Goal: Contribute content: Contribute content

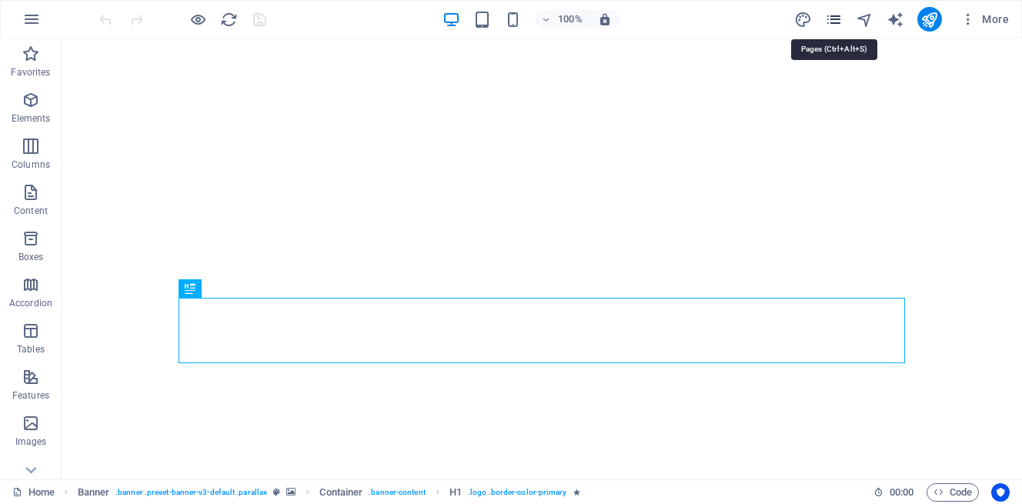
click at [830, 20] on icon "pages" at bounding box center [834, 20] width 18 height 18
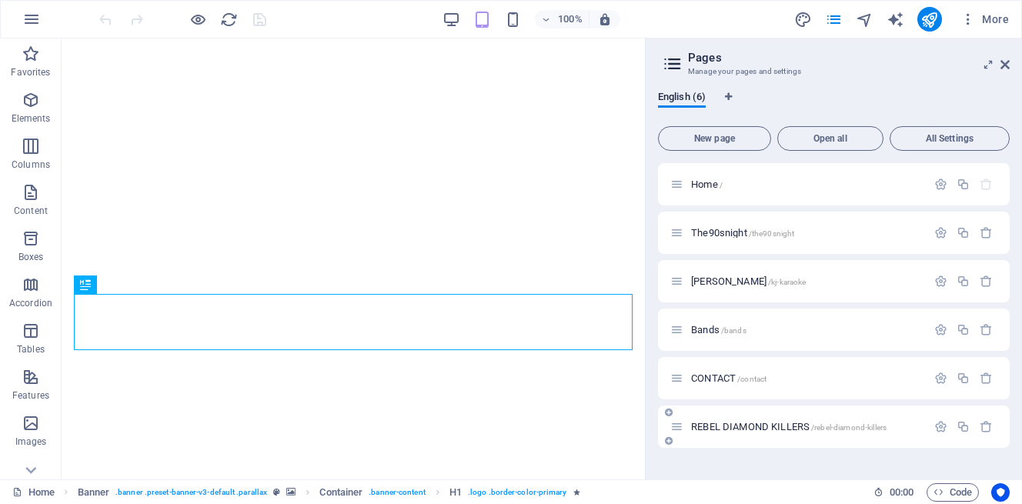
click at [891, 416] on div "REBEL DIAMOND KILLERS /rebel-diamond-killers" at bounding box center [834, 426] width 352 height 42
click at [782, 422] on span "REBEL DIAMOND KILLERS /rebel-diamond-killers" at bounding box center [788, 427] width 195 height 12
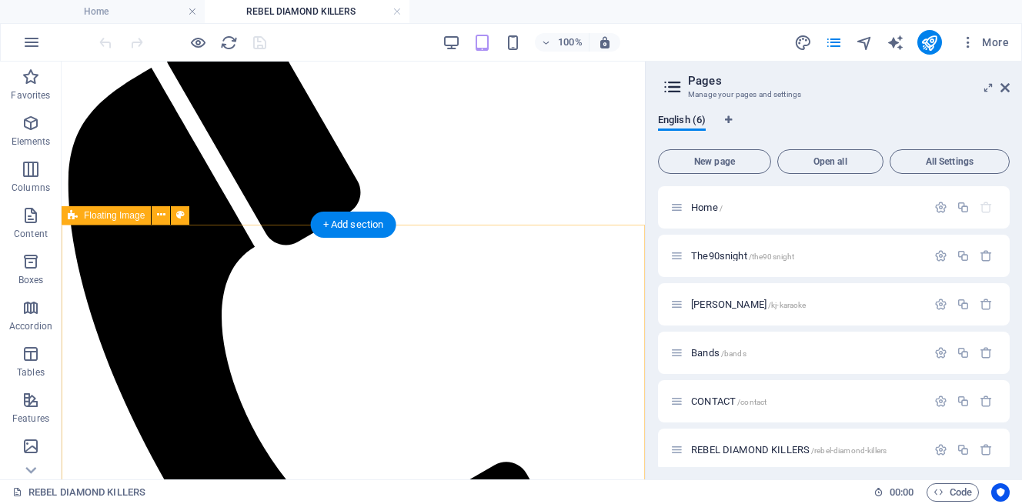
scroll to position [327, 0]
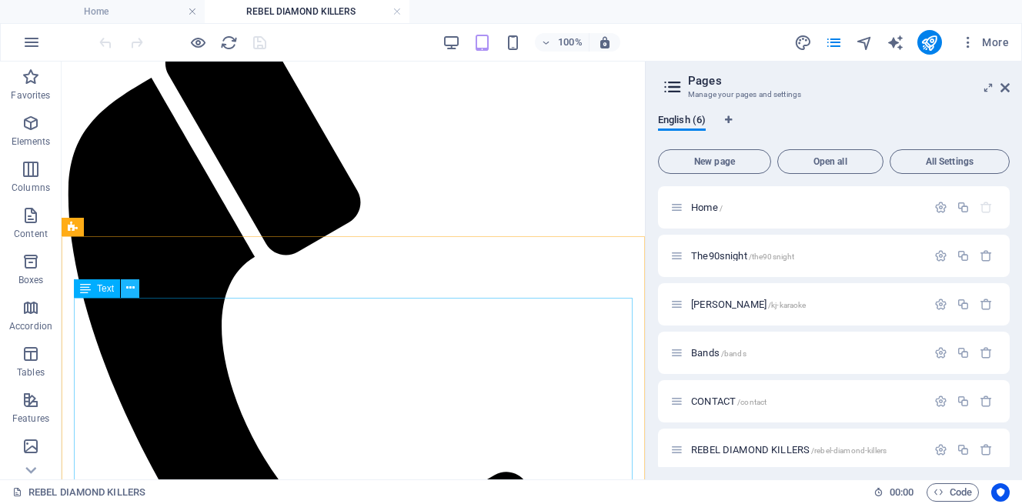
click at [131, 292] on icon at bounding box center [130, 288] width 8 height 16
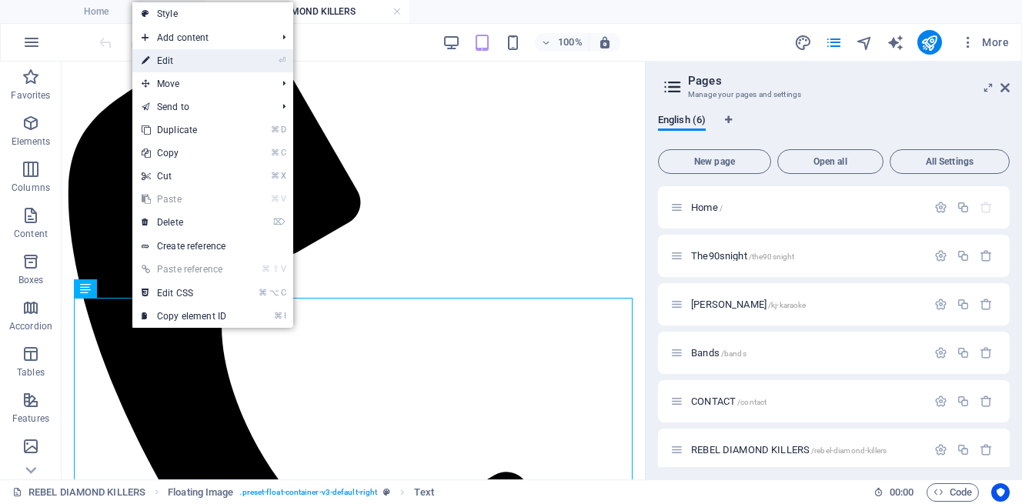
click at [193, 58] on link "⏎ Edit" at bounding box center [183, 60] width 103 height 23
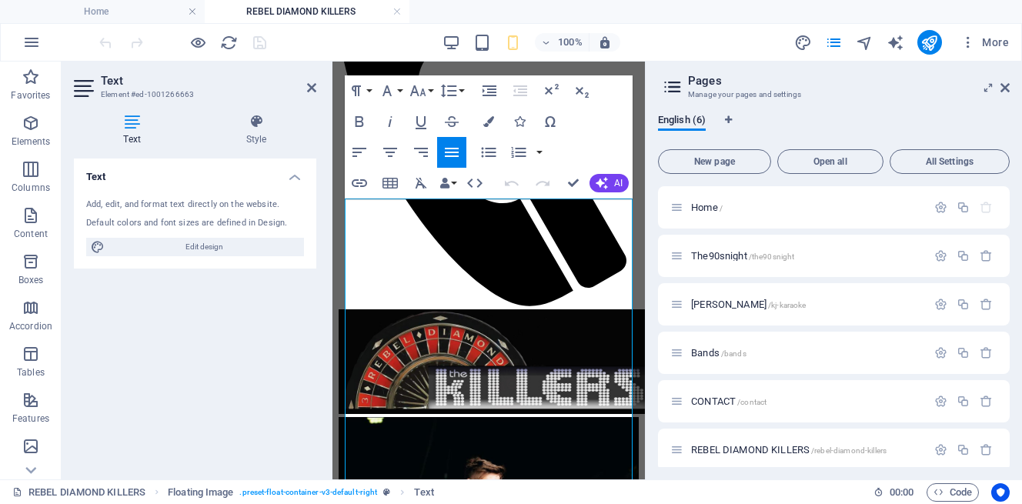
scroll to position [205, 0]
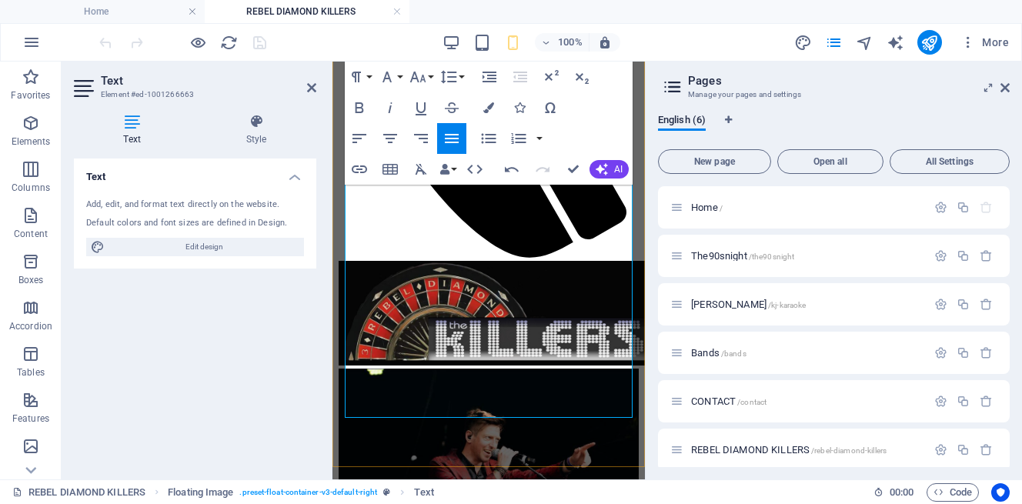
scroll to position [375, 0]
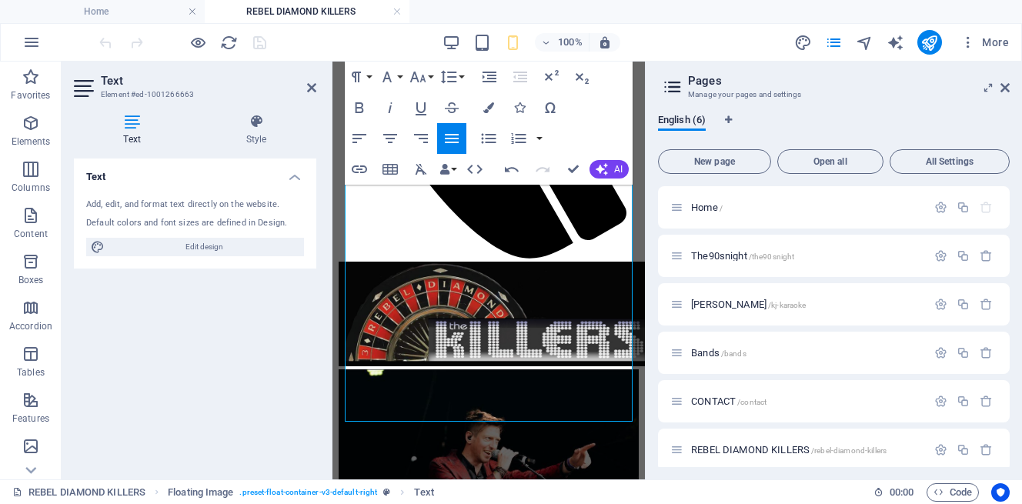
click at [305, 83] on h2 "Text" at bounding box center [208, 81] width 215 height 14
click at [312, 89] on icon at bounding box center [311, 88] width 9 height 12
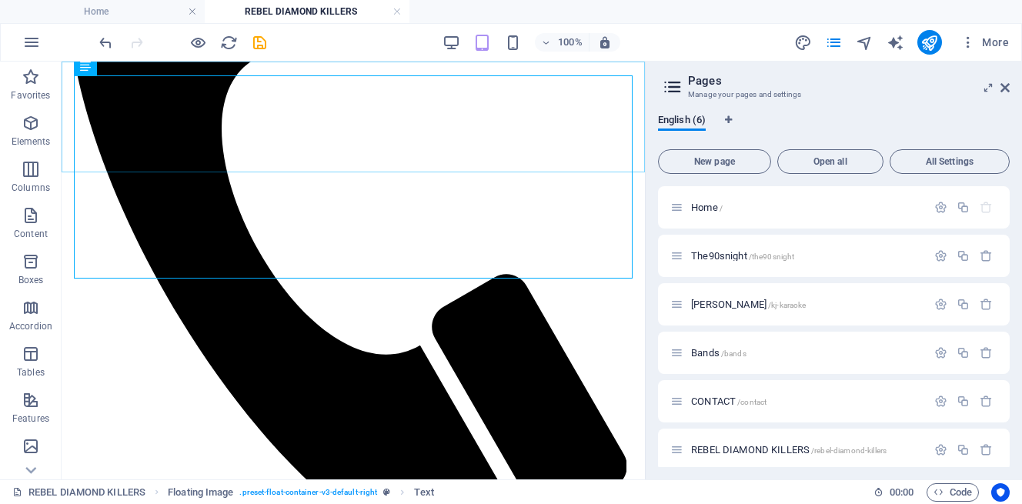
scroll to position [549, 0]
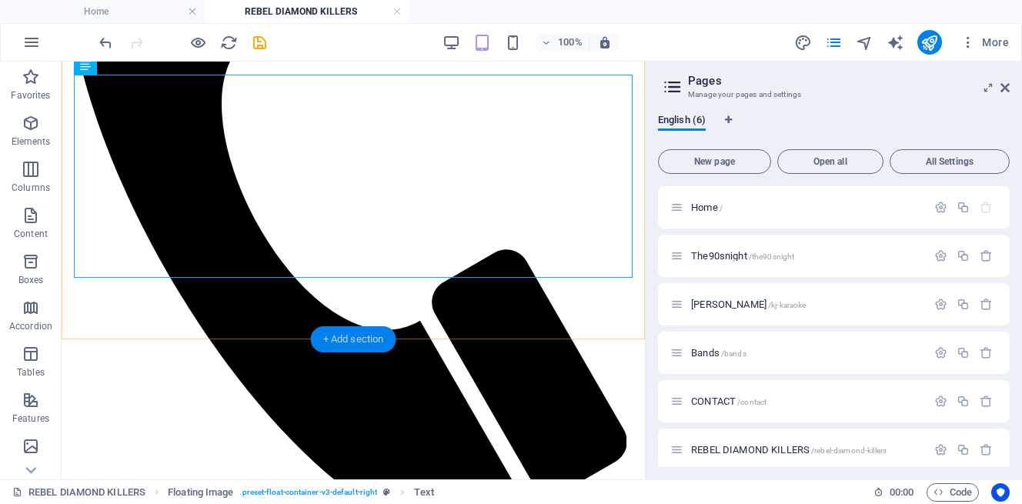
click at [338, 342] on div "+ Add section" at bounding box center [353, 339] width 85 height 26
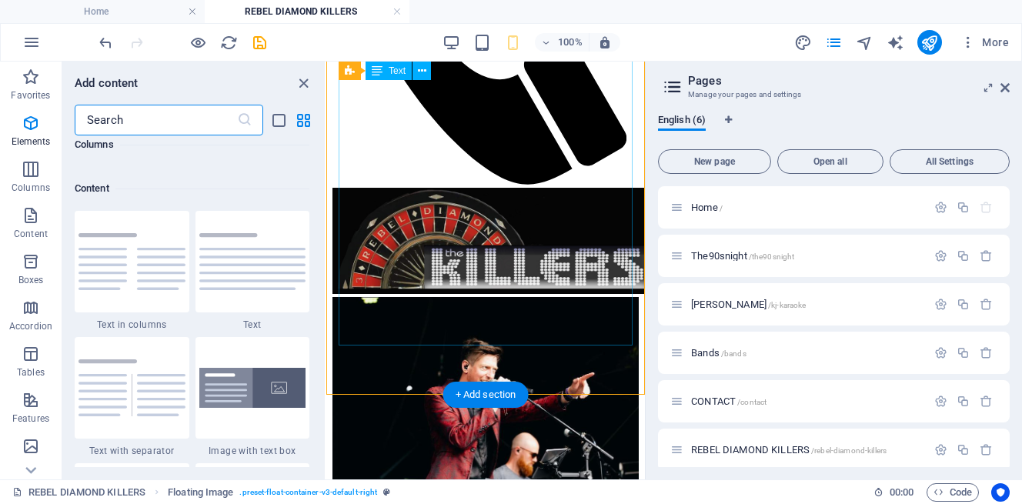
scroll to position [2692, 0]
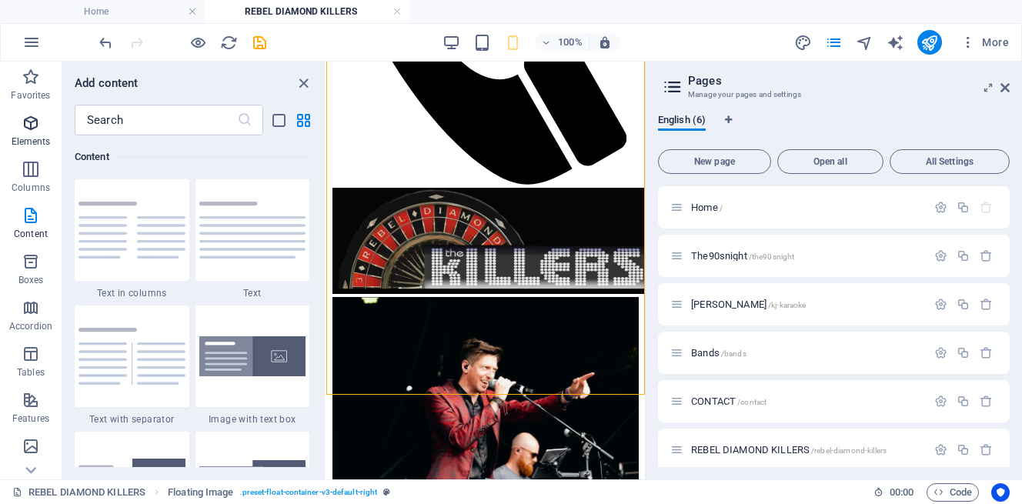
click at [26, 127] on icon "button" at bounding box center [31, 123] width 18 height 18
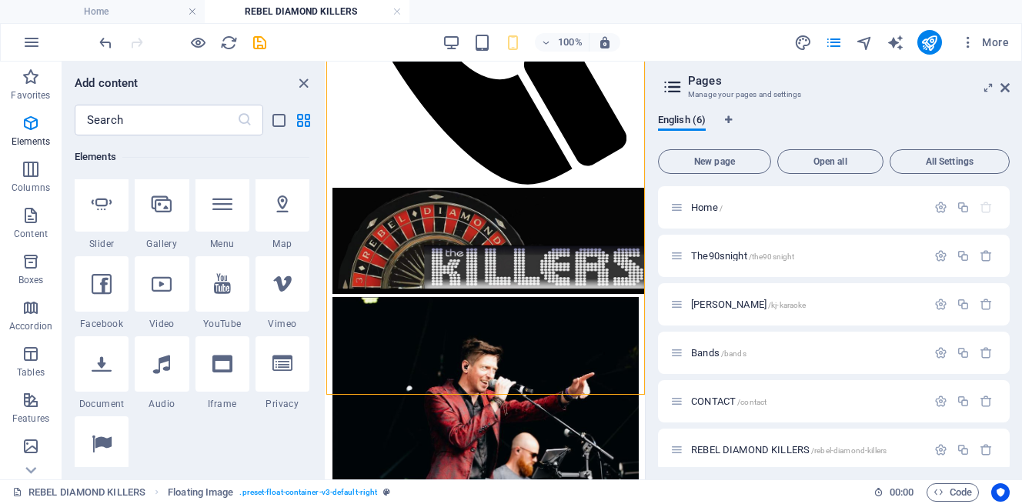
scroll to position [404, 0]
click at [158, 302] on div at bounding box center [162, 286] width 54 height 55
select select "%"
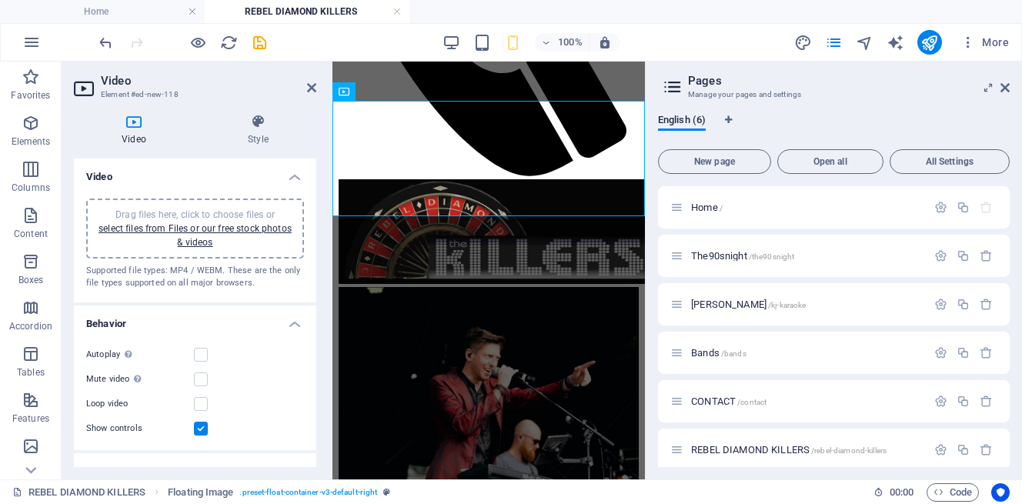
scroll to position [632, 0]
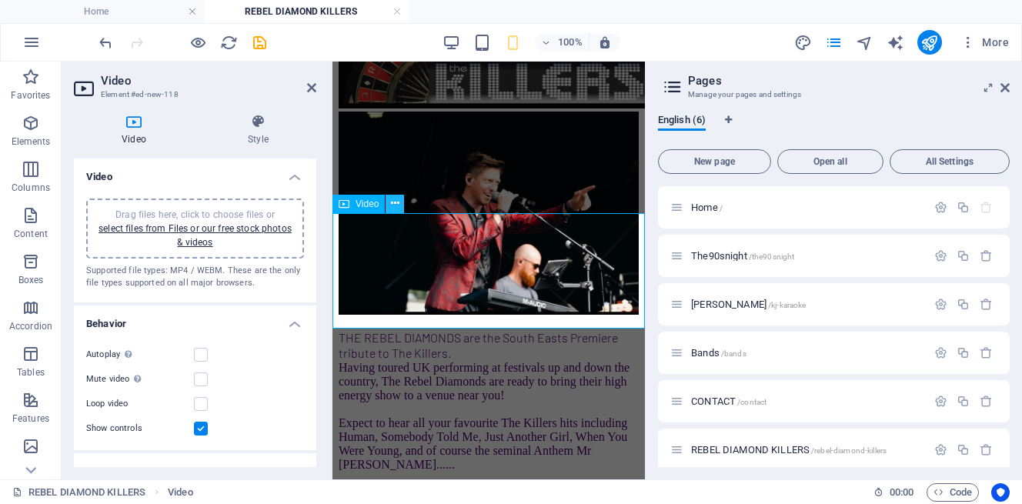
click at [398, 202] on icon at bounding box center [395, 203] width 8 height 16
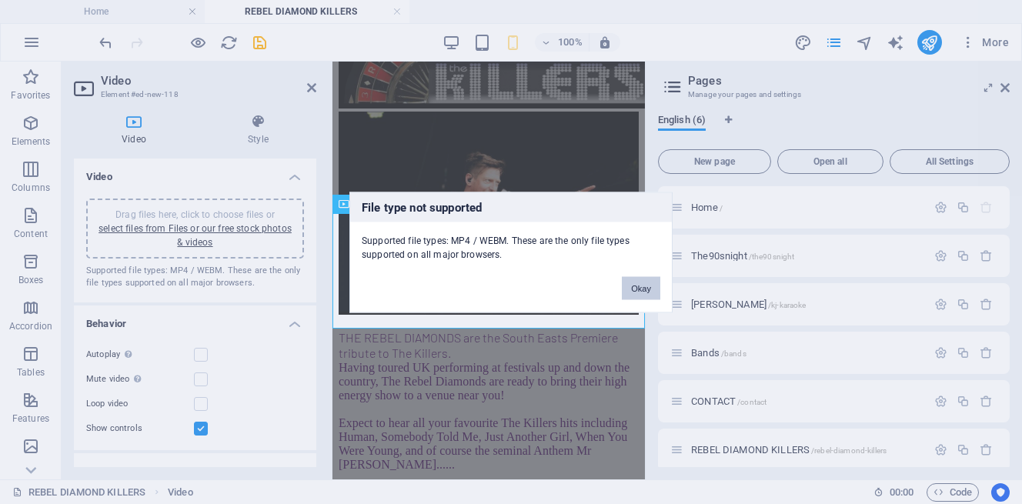
click at [633, 285] on button "Okay" at bounding box center [641, 287] width 38 height 23
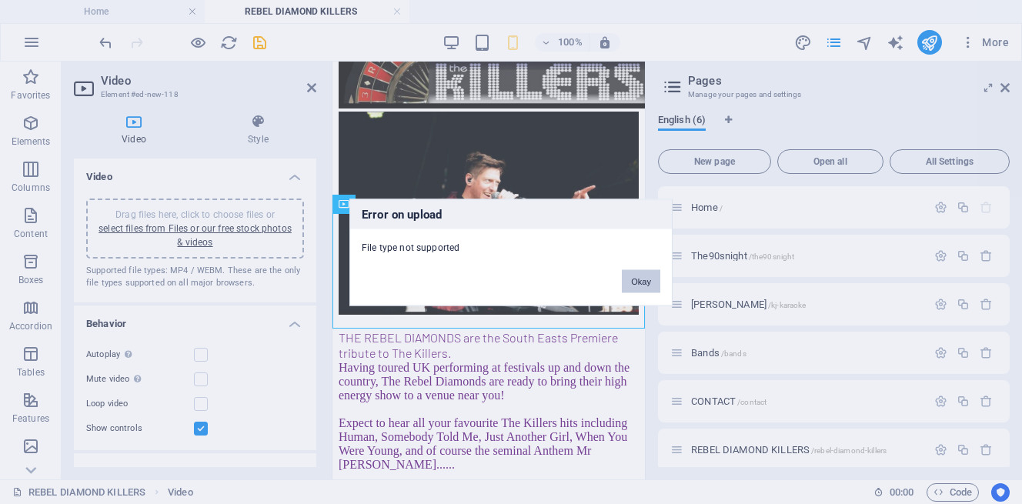
click at [646, 276] on button "Okay" at bounding box center [641, 280] width 38 height 23
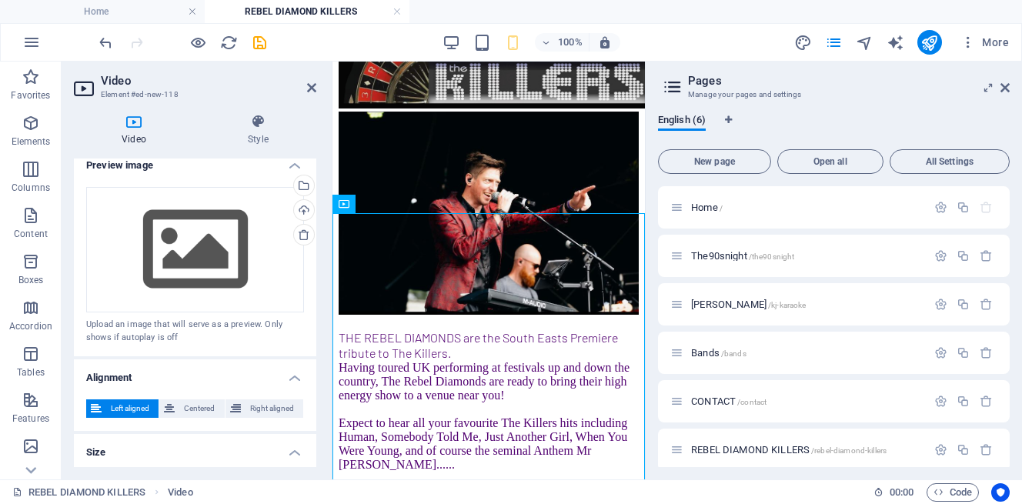
scroll to position [305, 0]
click at [301, 208] on div "Upload" at bounding box center [302, 212] width 23 height 23
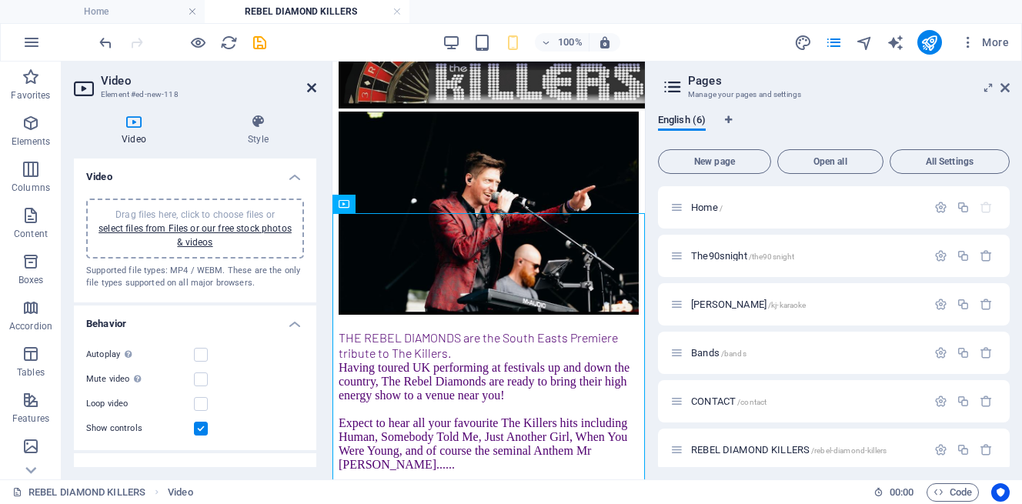
click at [314, 85] on icon at bounding box center [311, 88] width 9 height 12
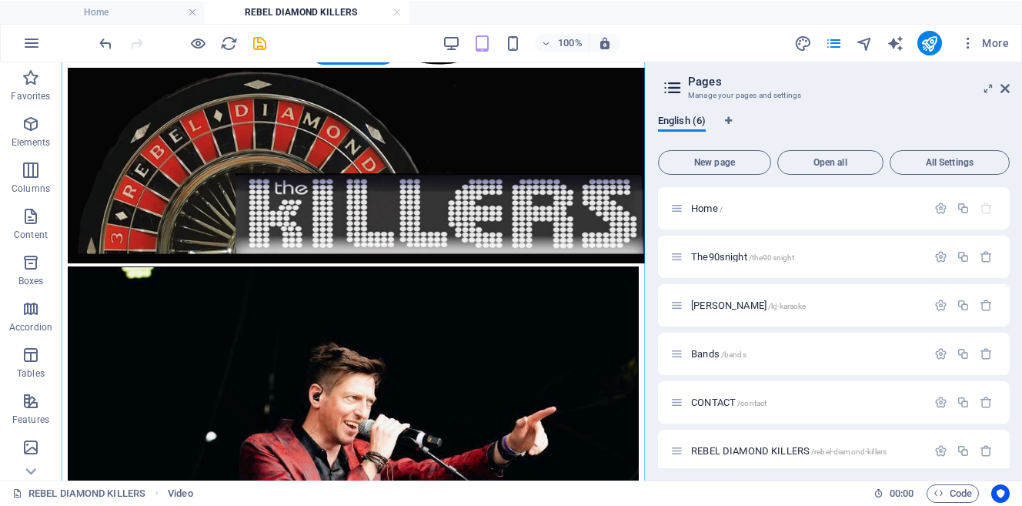
scroll to position [1049, 0]
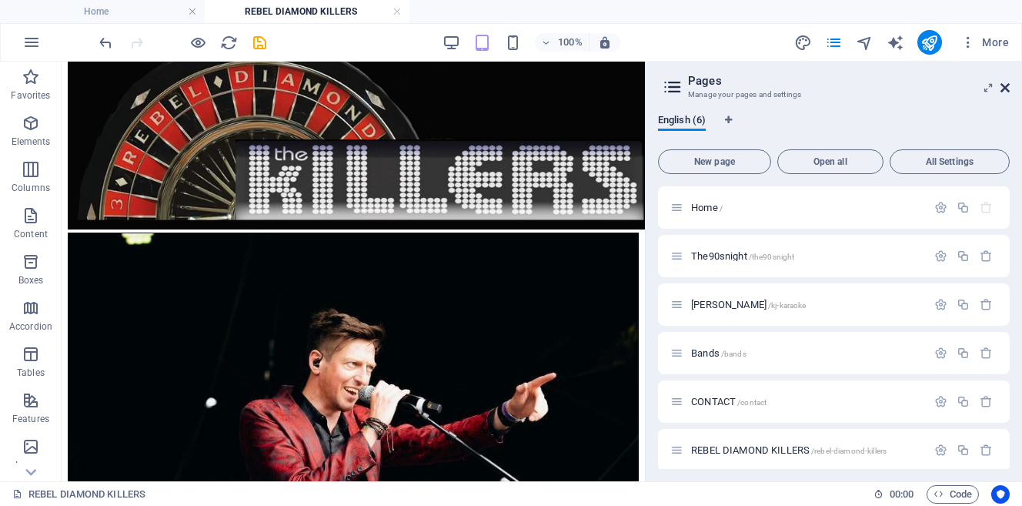
click at [1009, 90] on icon at bounding box center [1004, 88] width 9 height 12
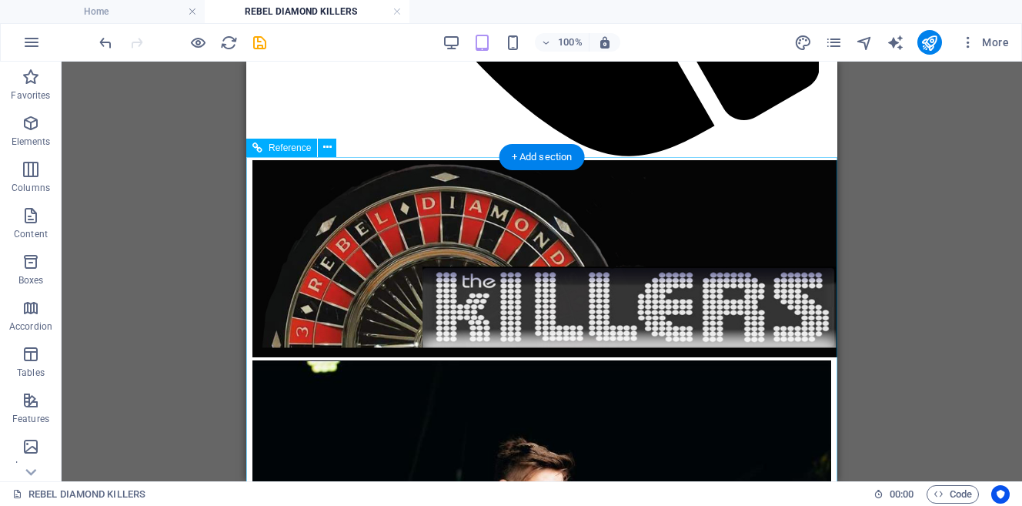
scroll to position [935, 0]
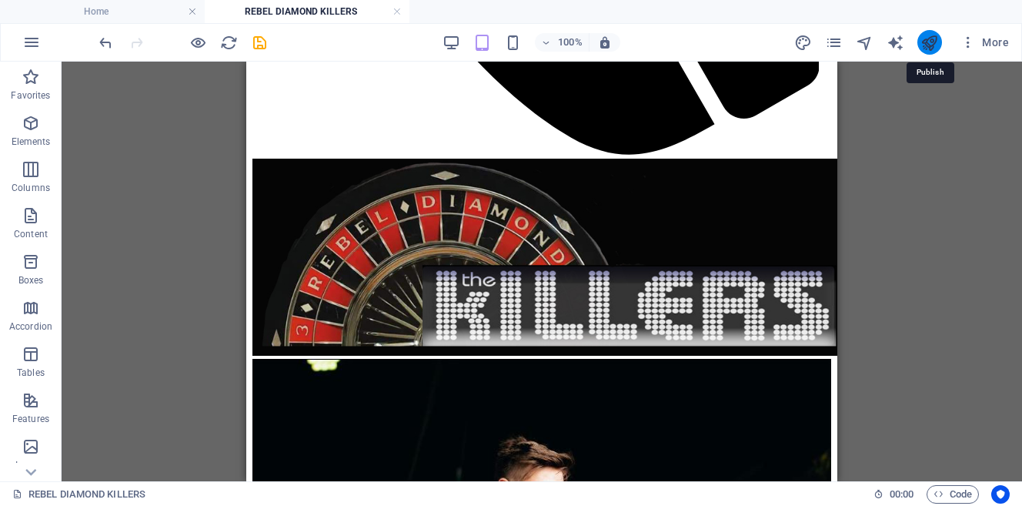
click at [932, 44] on icon "publish" at bounding box center [929, 43] width 18 height 18
